Goal: Check status: Check status

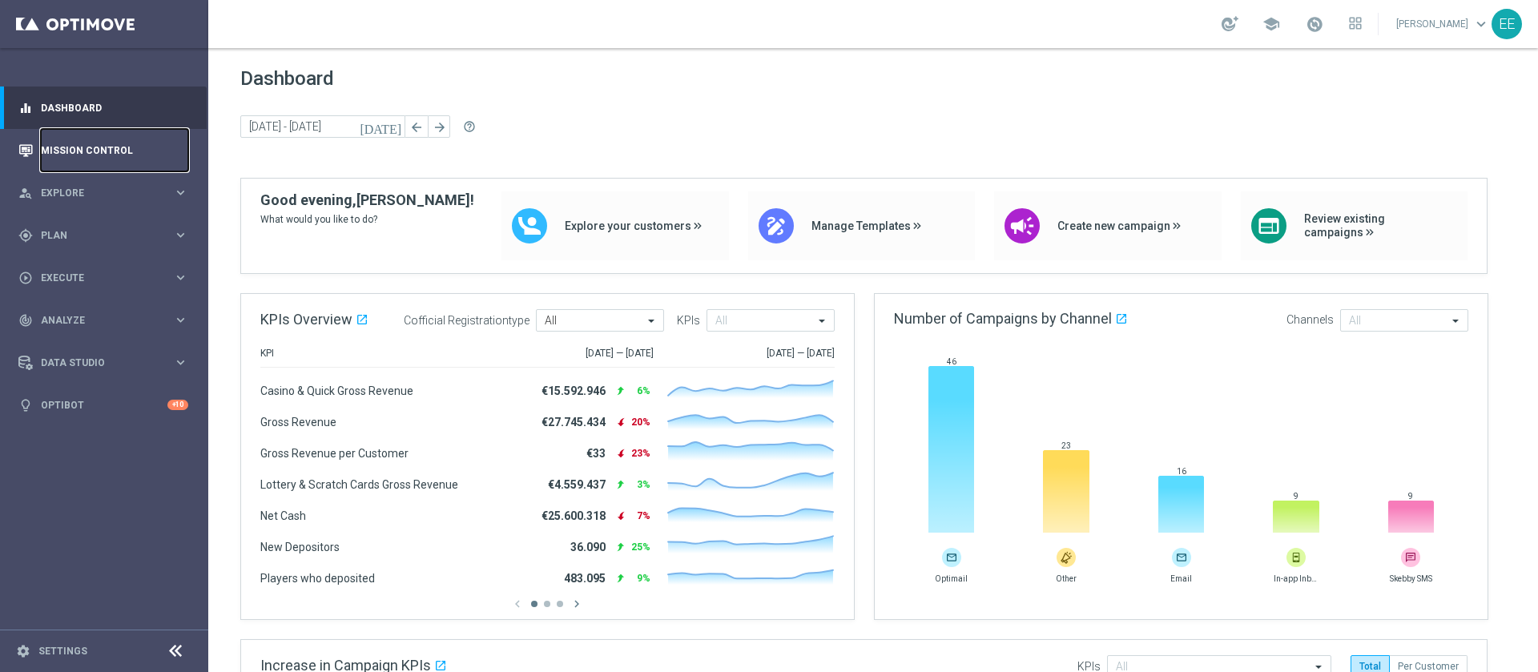
click at [170, 150] on link "Mission Control" at bounding box center [114, 150] width 147 height 42
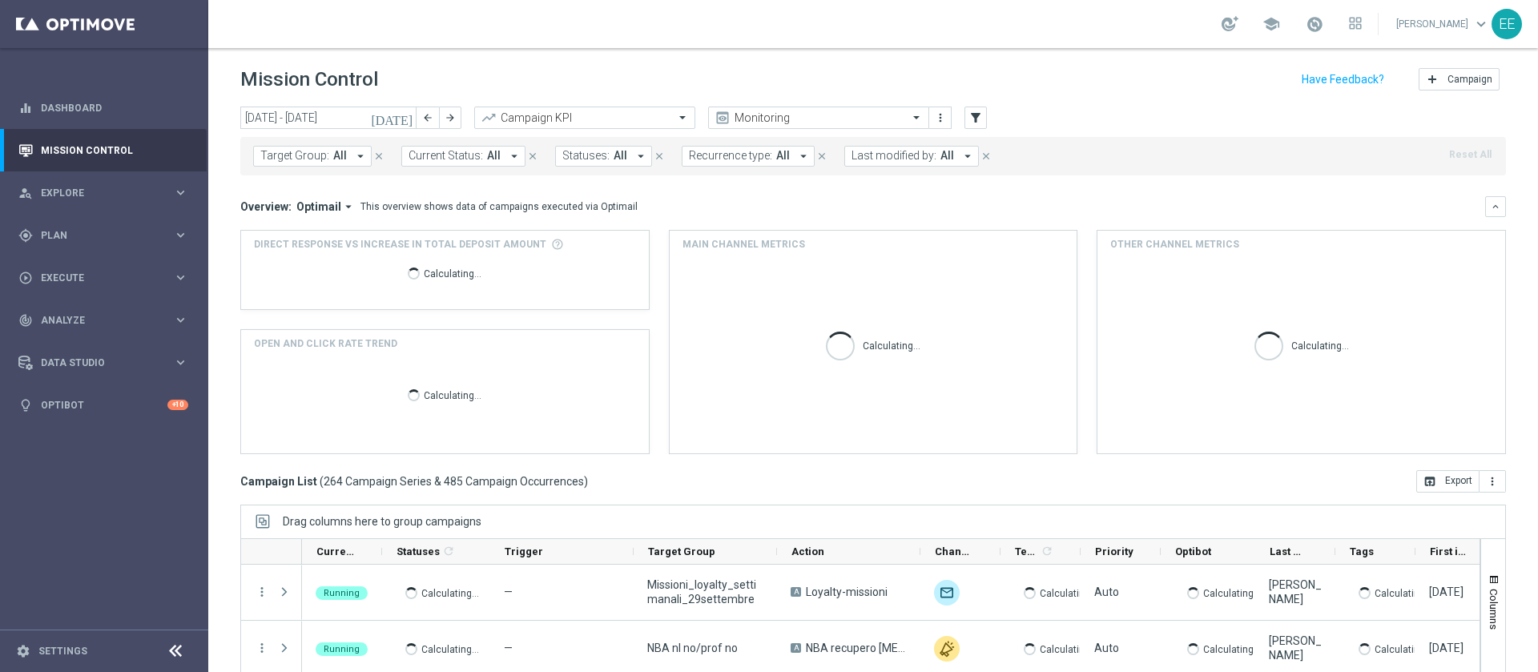
click at [911, 149] on span "Last modified by:" at bounding box center [893, 156] width 85 height 14
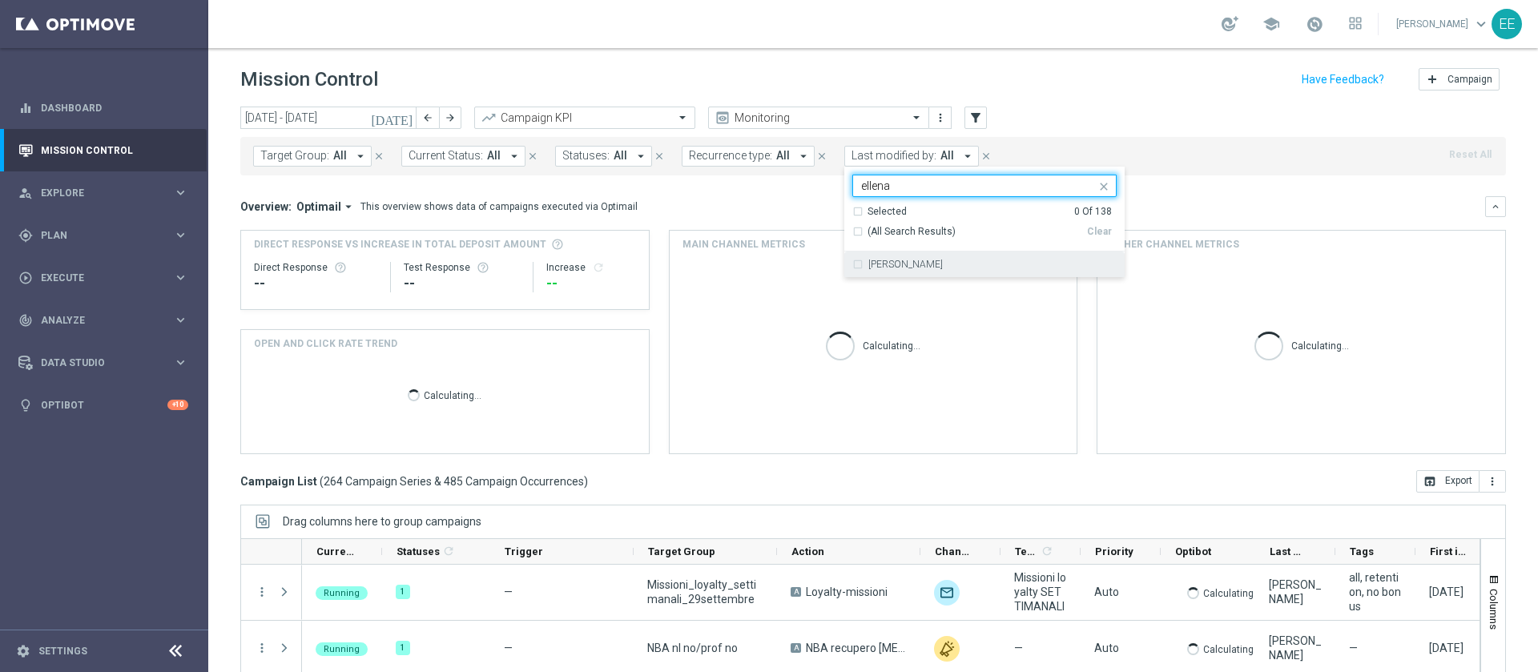
click at [935, 259] on div "[PERSON_NAME]" at bounding box center [992, 264] width 248 height 10
type input "ellena"
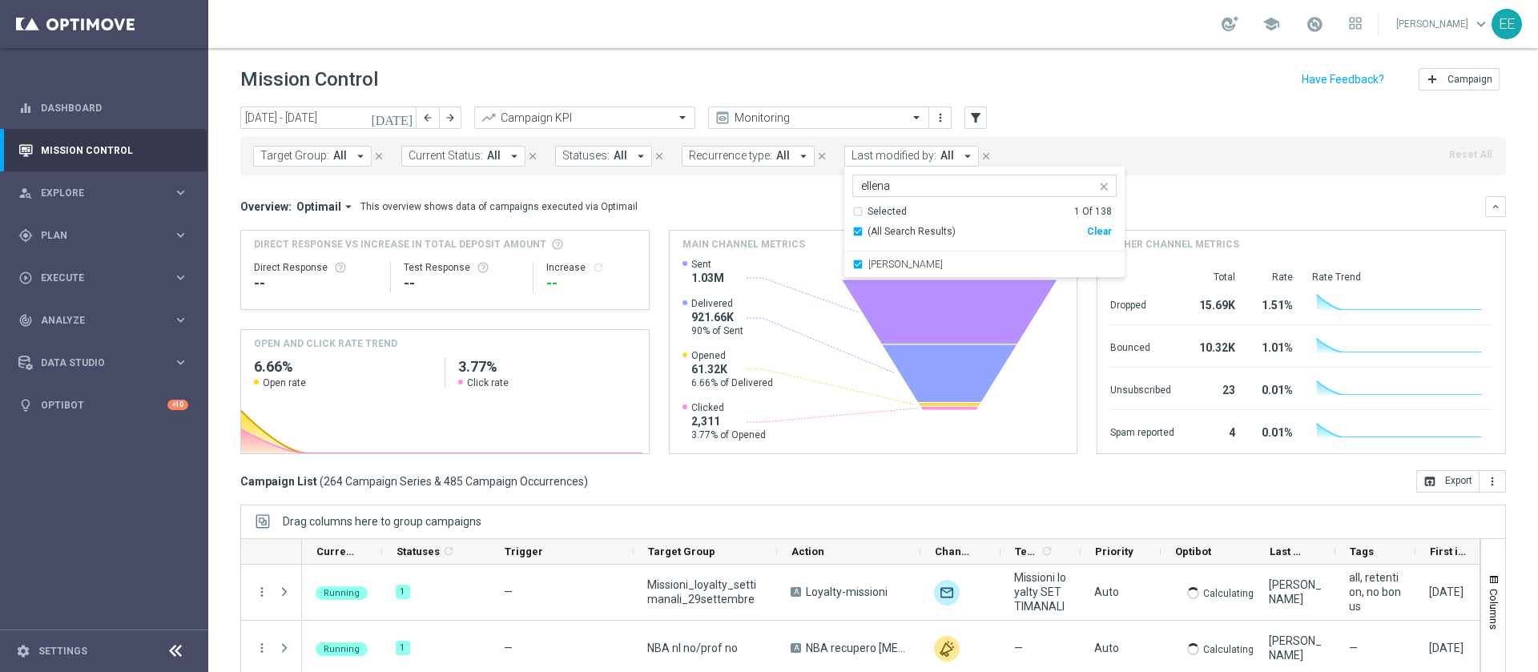
click at [1153, 125] on div "[DATE] [DATE] - [DATE] arrow_back arrow_forward Campaign KPI trending_up Monito…" at bounding box center [872, 119] width 1265 height 24
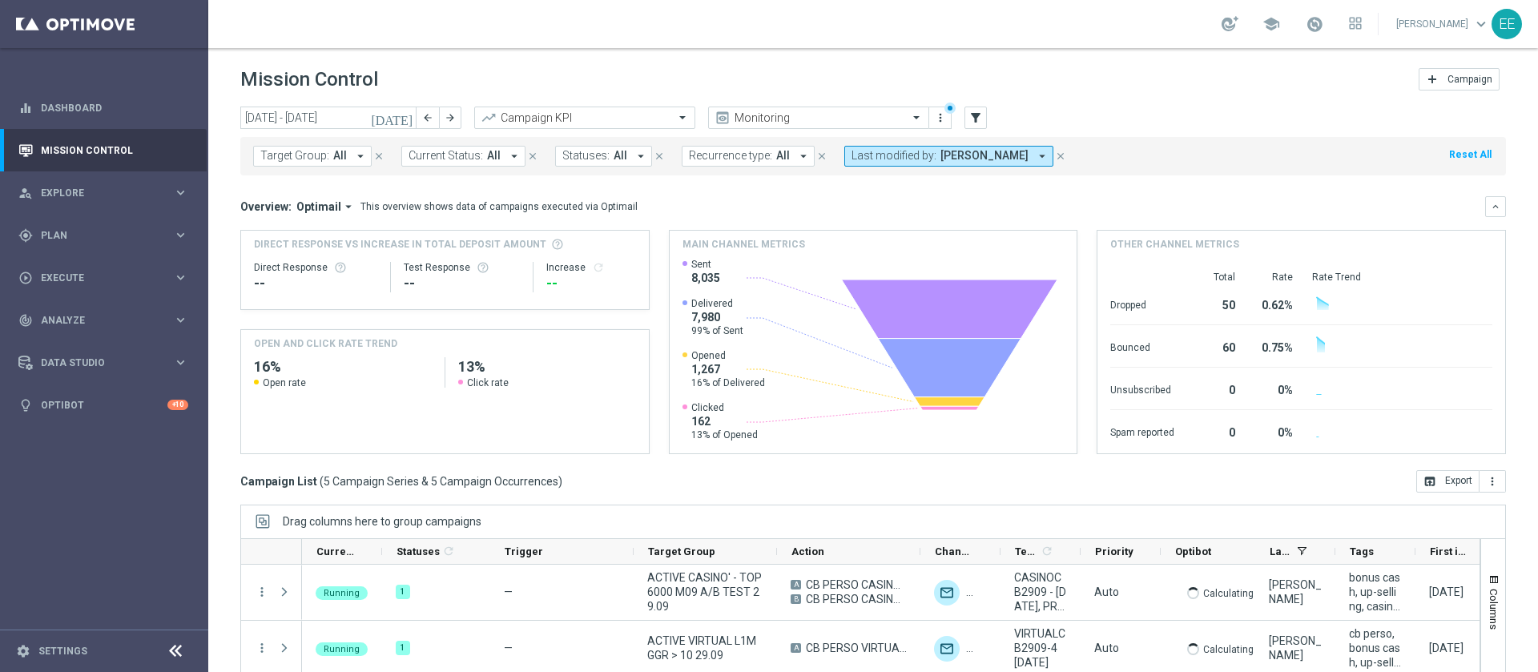
scroll to position [129, 0]
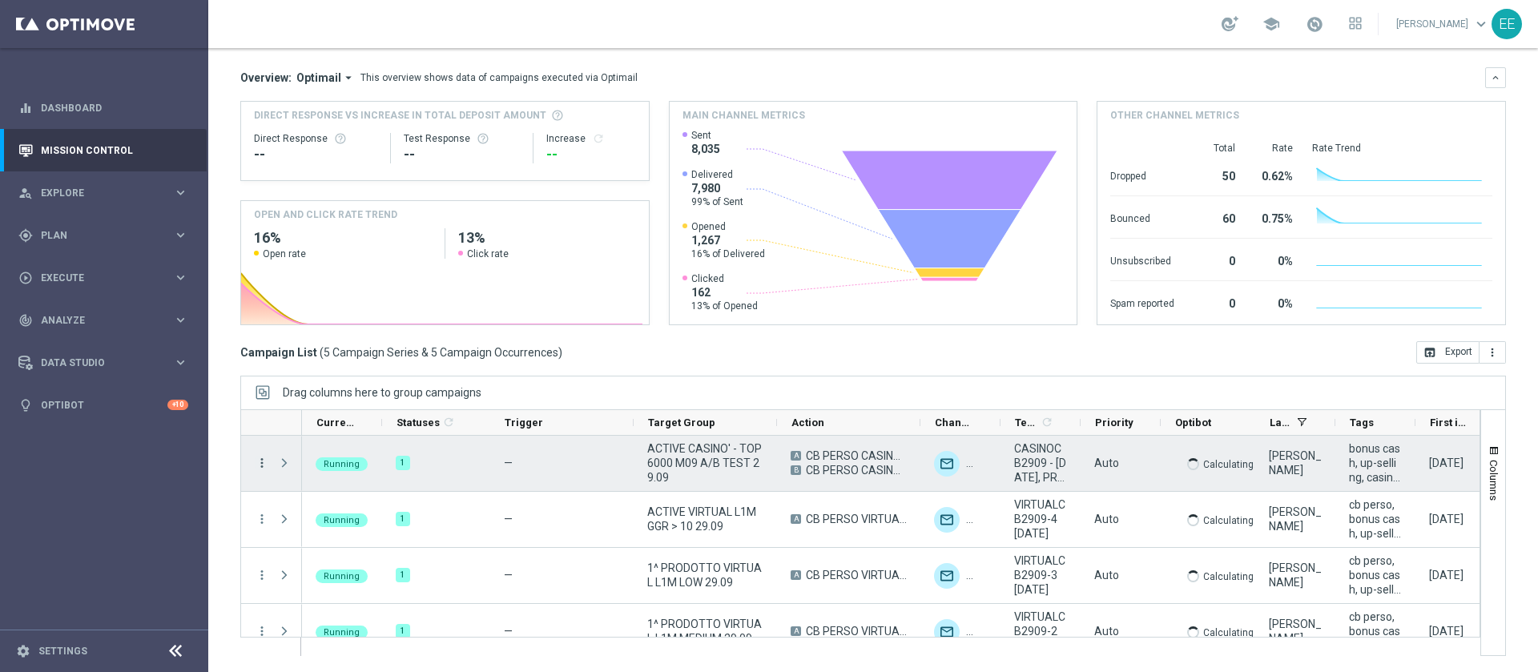
click at [264, 457] on icon "more_vert" at bounding box center [262, 463] width 14 height 14
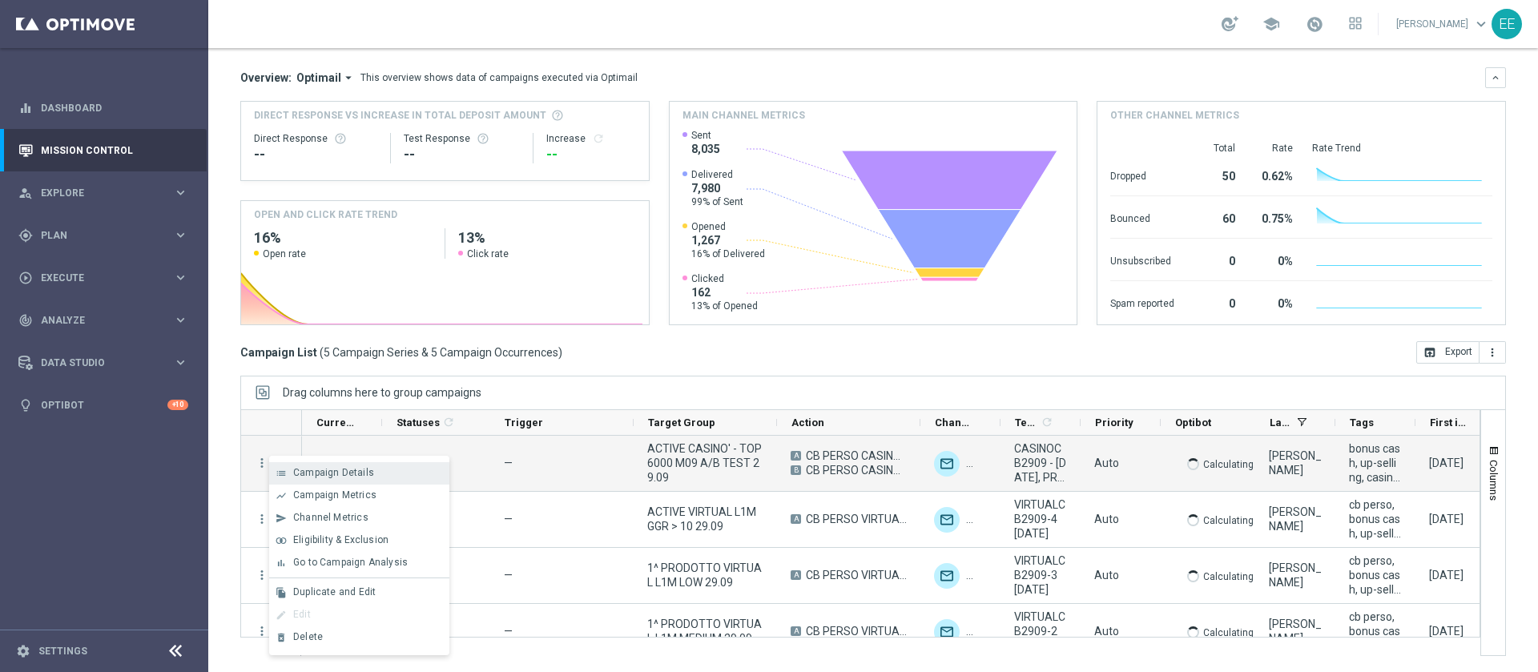
click at [334, 473] on span "Campaign Details" at bounding box center [333, 472] width 81 height 11
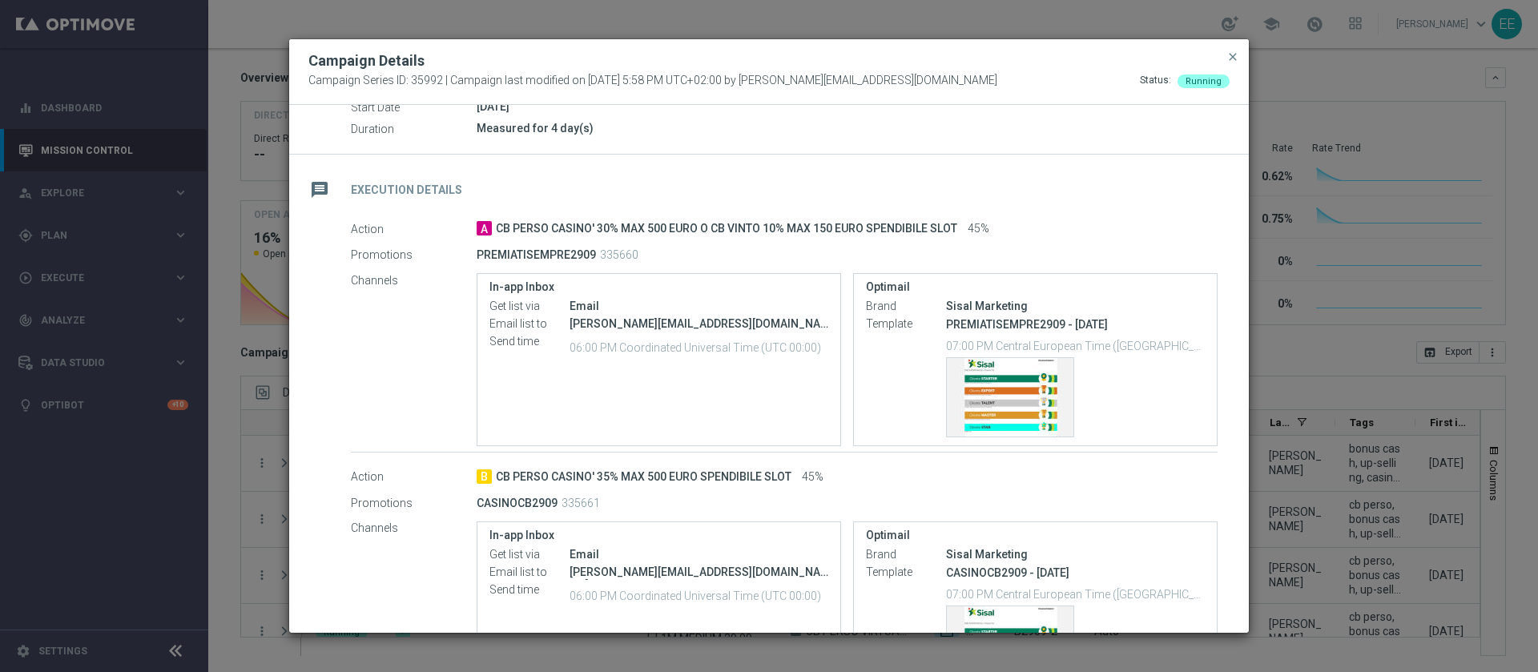
scroll to position [195, 0]
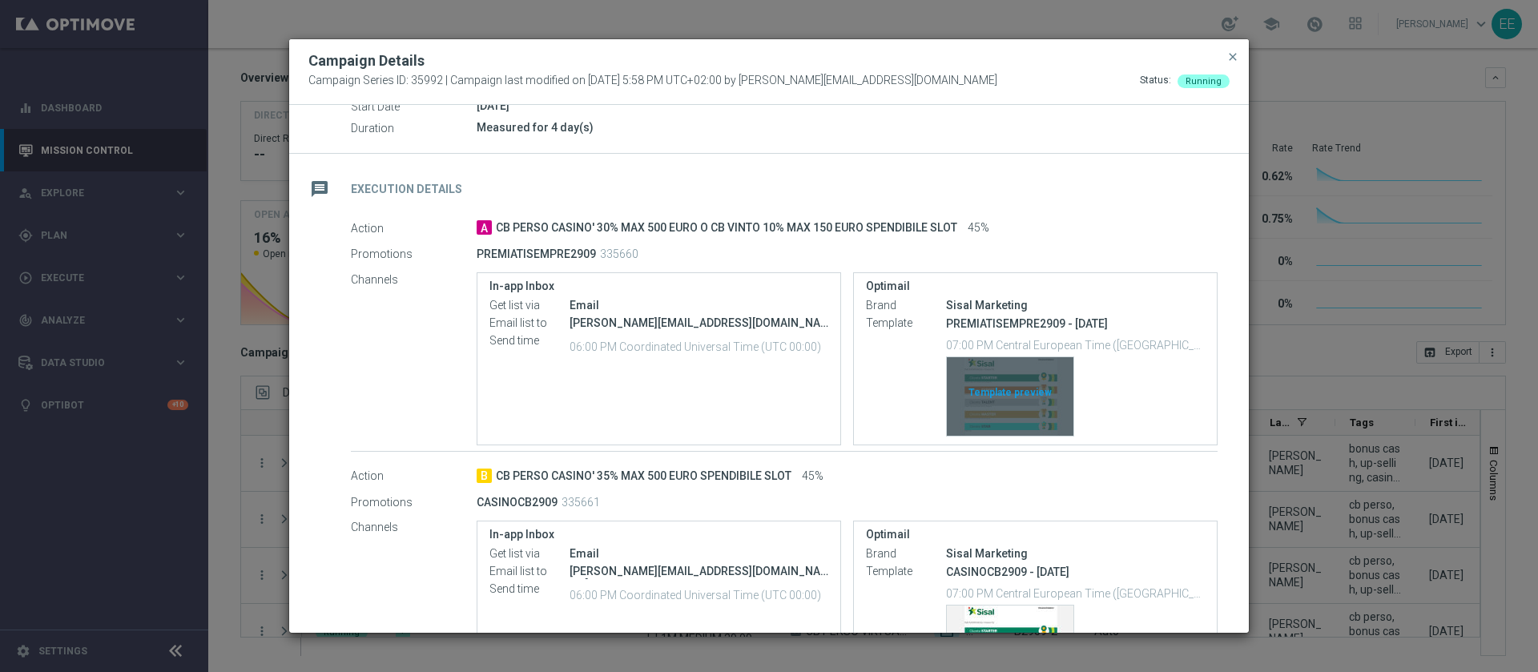
click at [1016, 380] on div "Template preview" at bounding box center [1010, 396] width 127 height 78
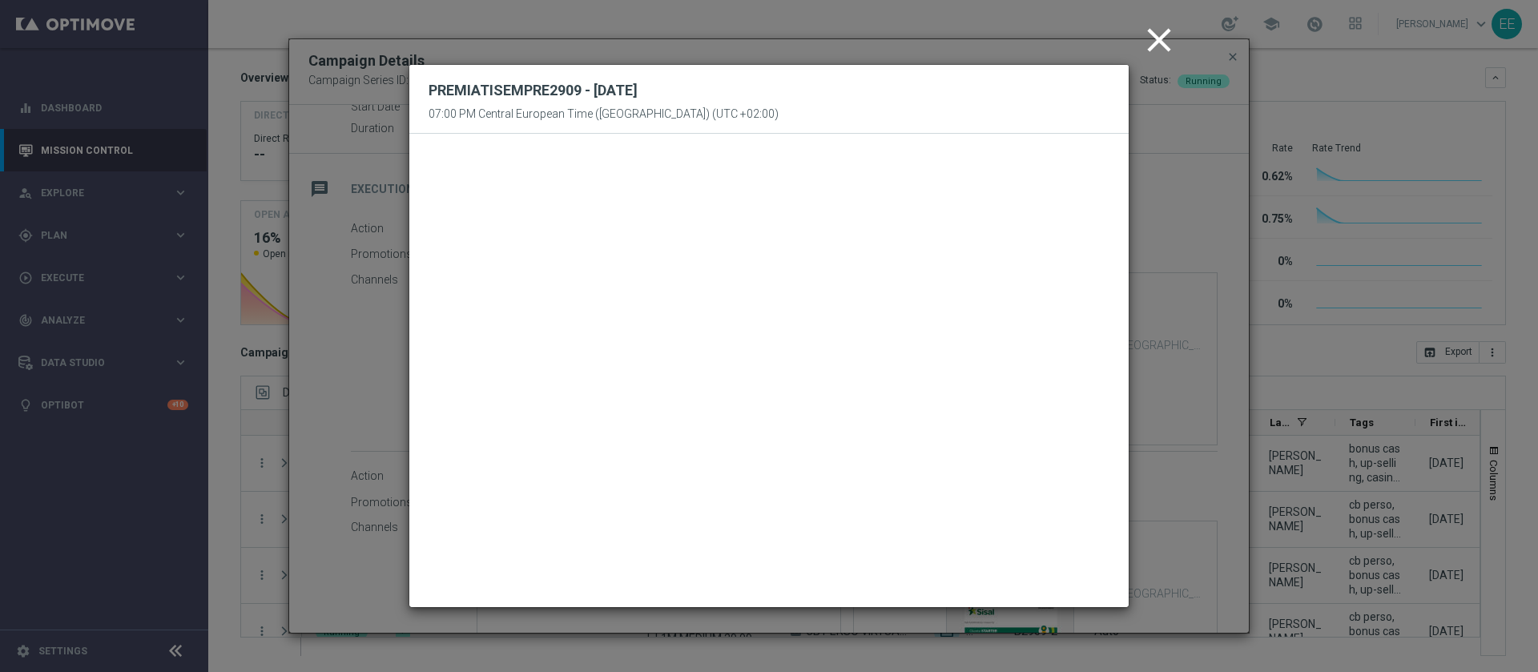
click at [1158, 46] on icon "close" at bounding box center [1159, 40] width 40 height 40
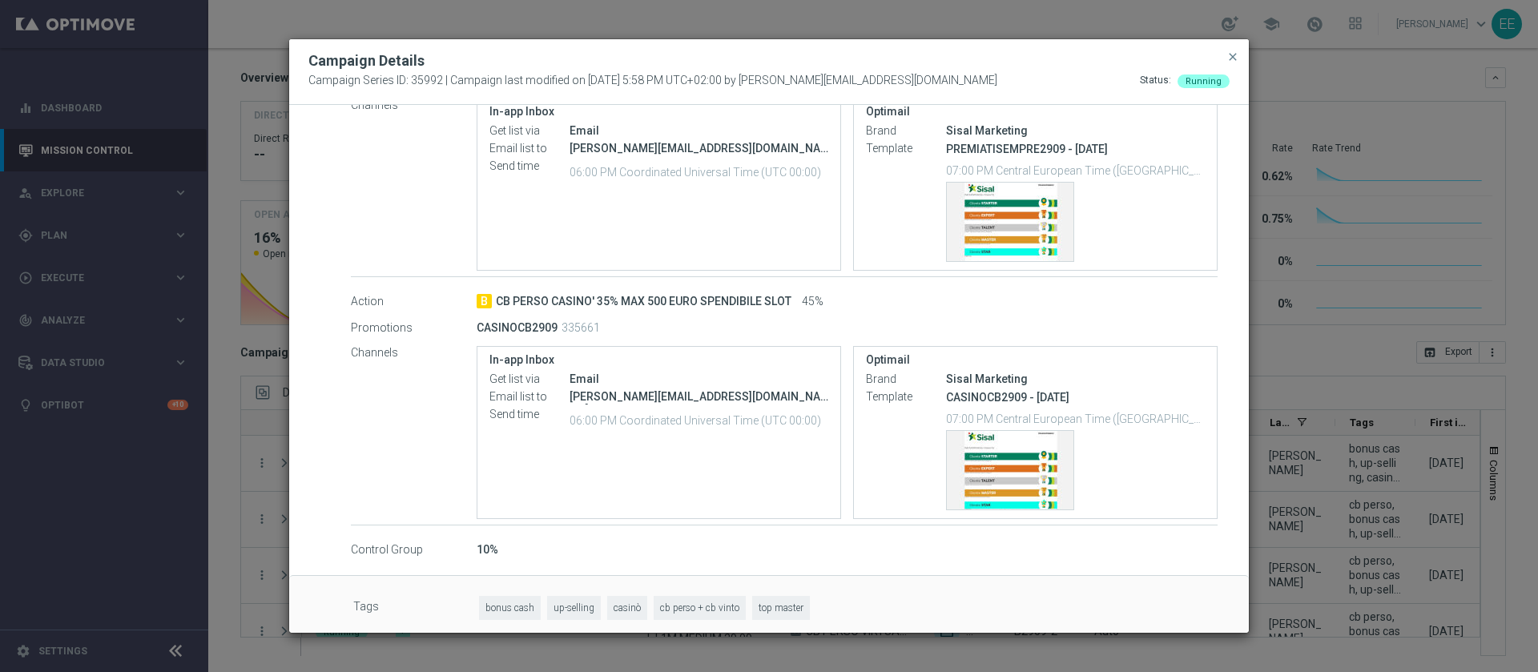
scroll to position [372, 0]
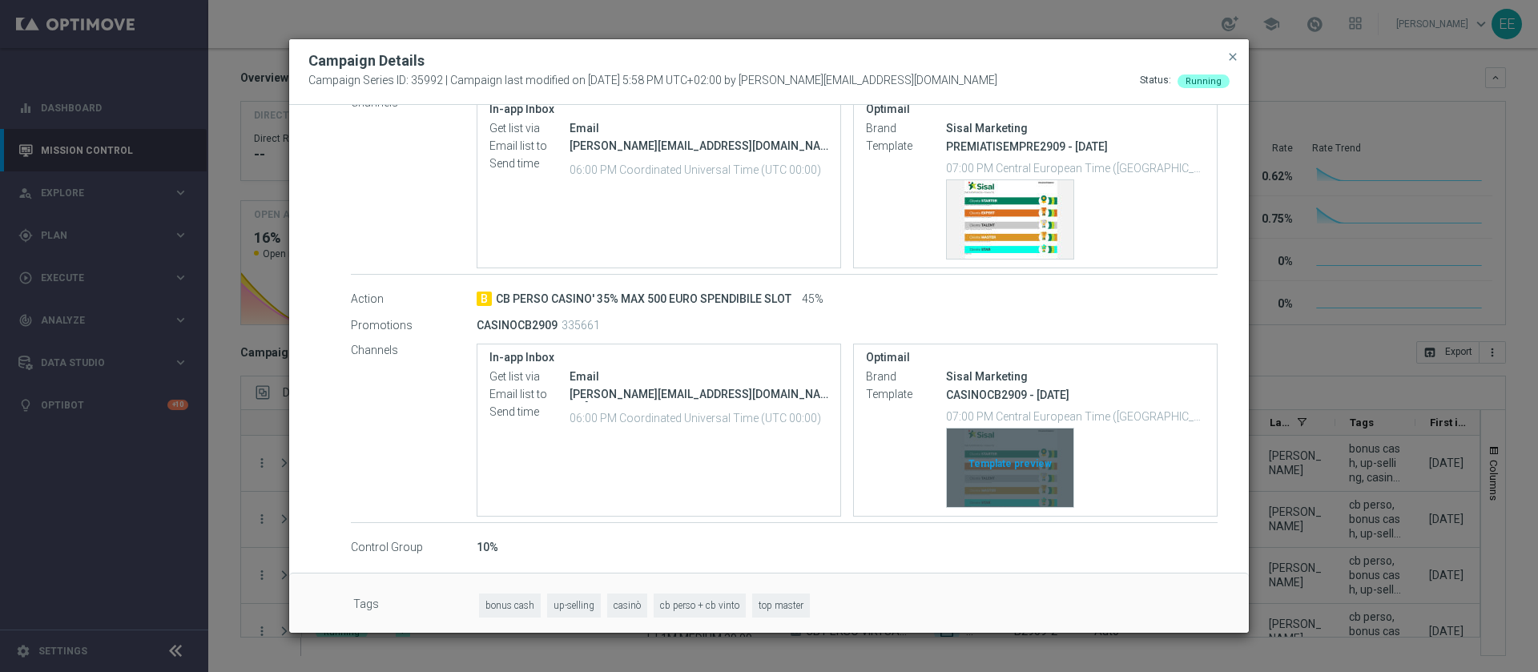
click at [1012, 460] on div "Template preview" at bounding box center [1010, 467] width 127 height 78
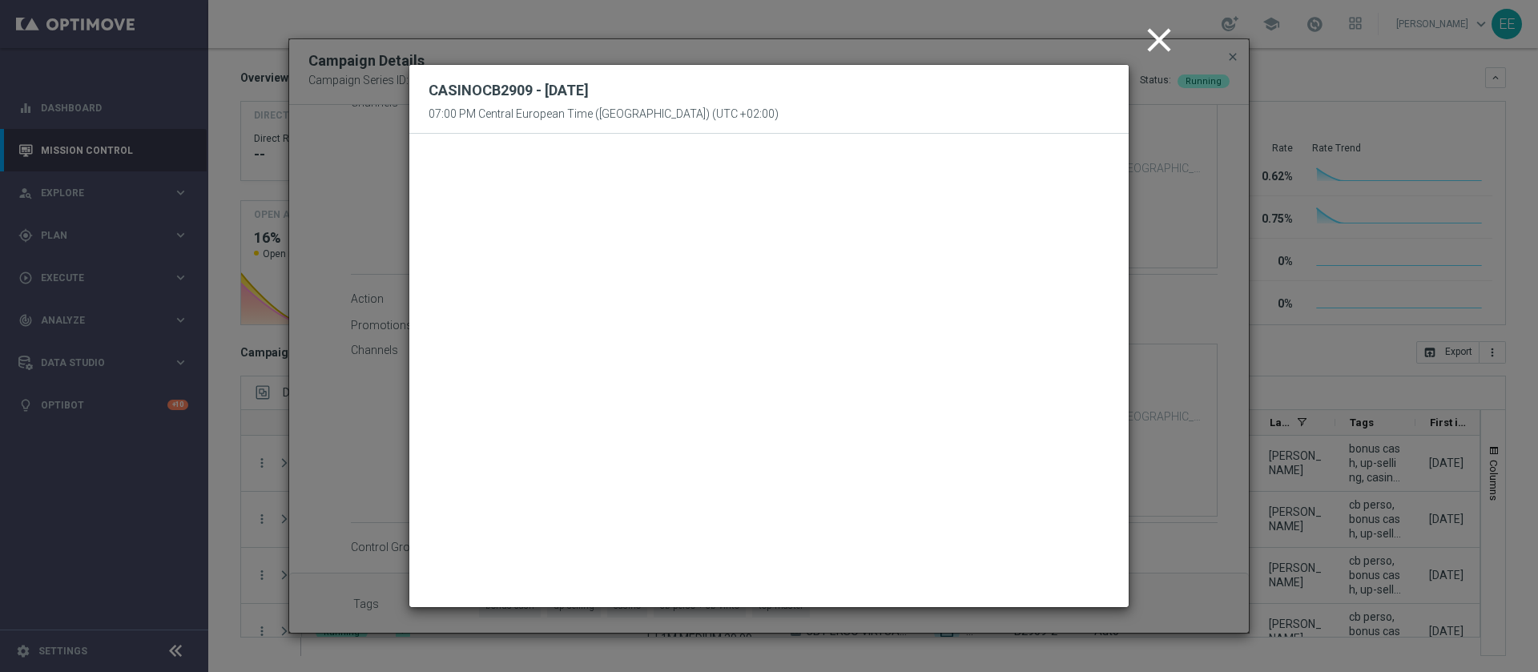
click at [1163, 45] on icon "close" at bounding box center [1159, 40] width 40 height 40
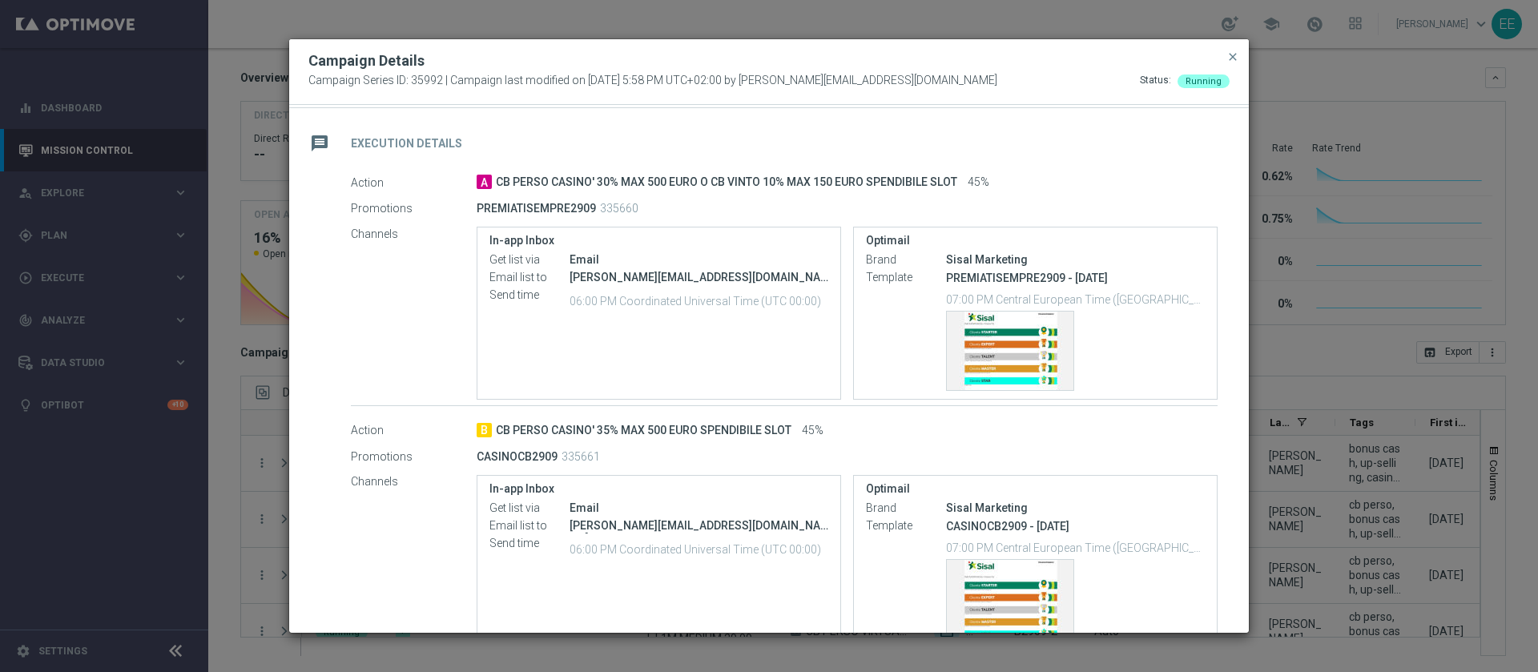
scroll to position [236, 0]
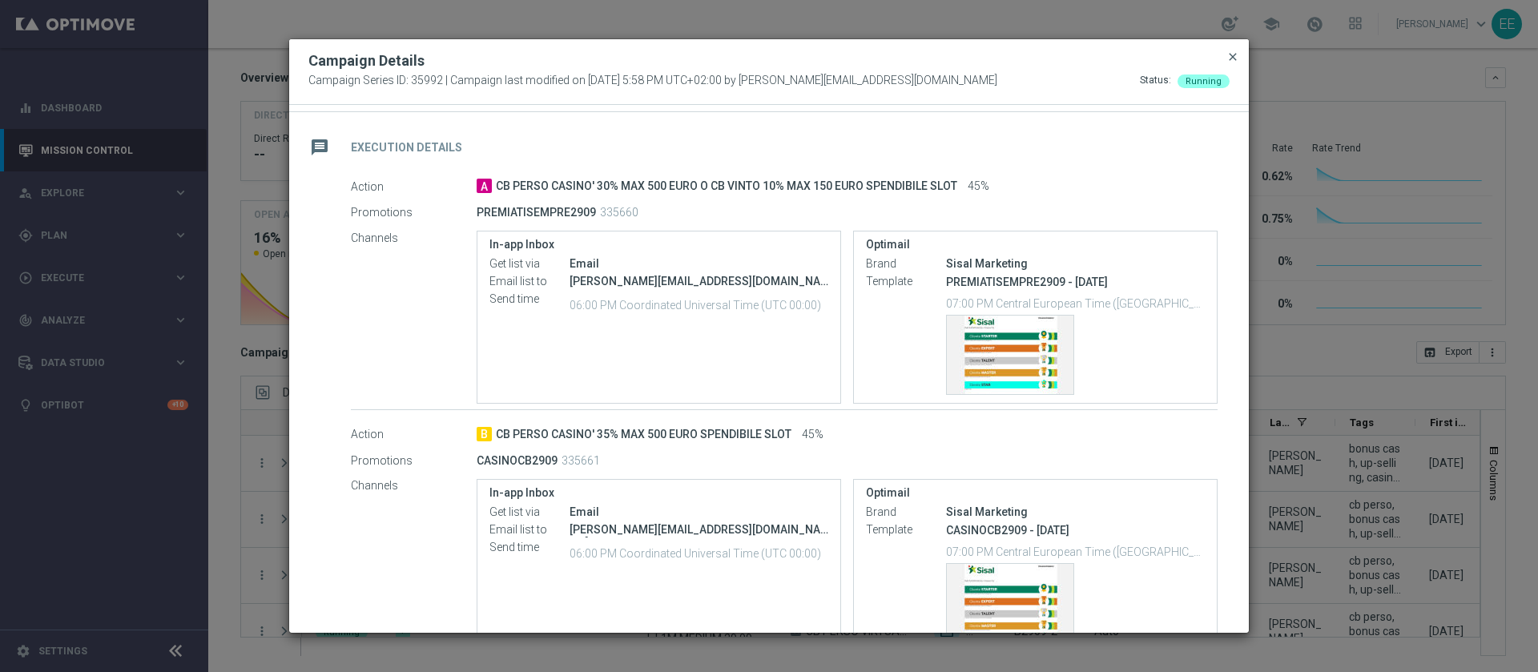
click at [1232, 54] on span "close" at bounding box center [1232, 56] width 13 height 13
